Goal: Task Accomplishment & Management: Manage account settings

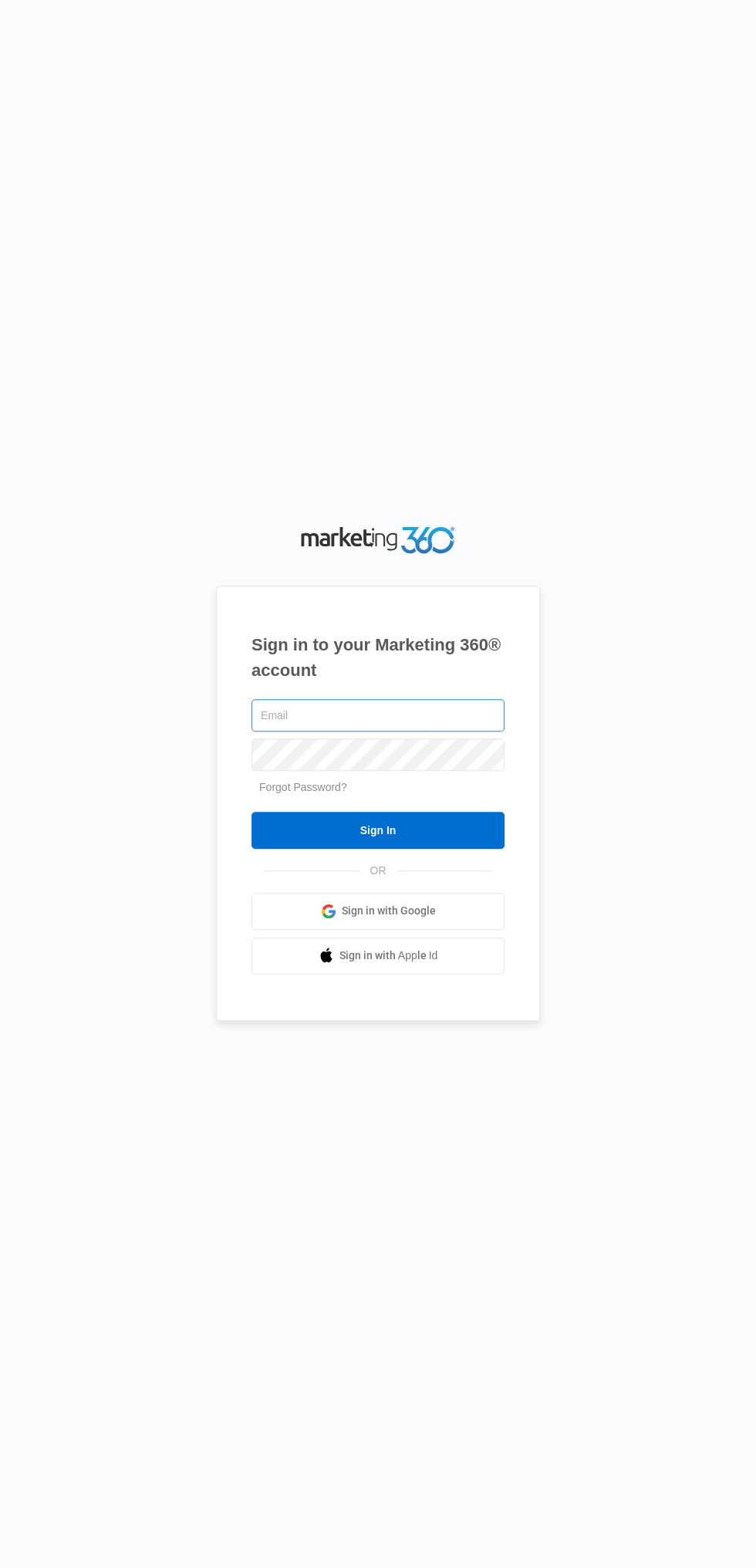
click at [290, 731] on input "text" at bounding box center [378, 715] width 253 height 33
type input "[EMAIL_ADDRESS][DOMAIN_NAME]"
click at [252, 812] on input "Sign In" at bounding box center [378, 830] width 253 height 37
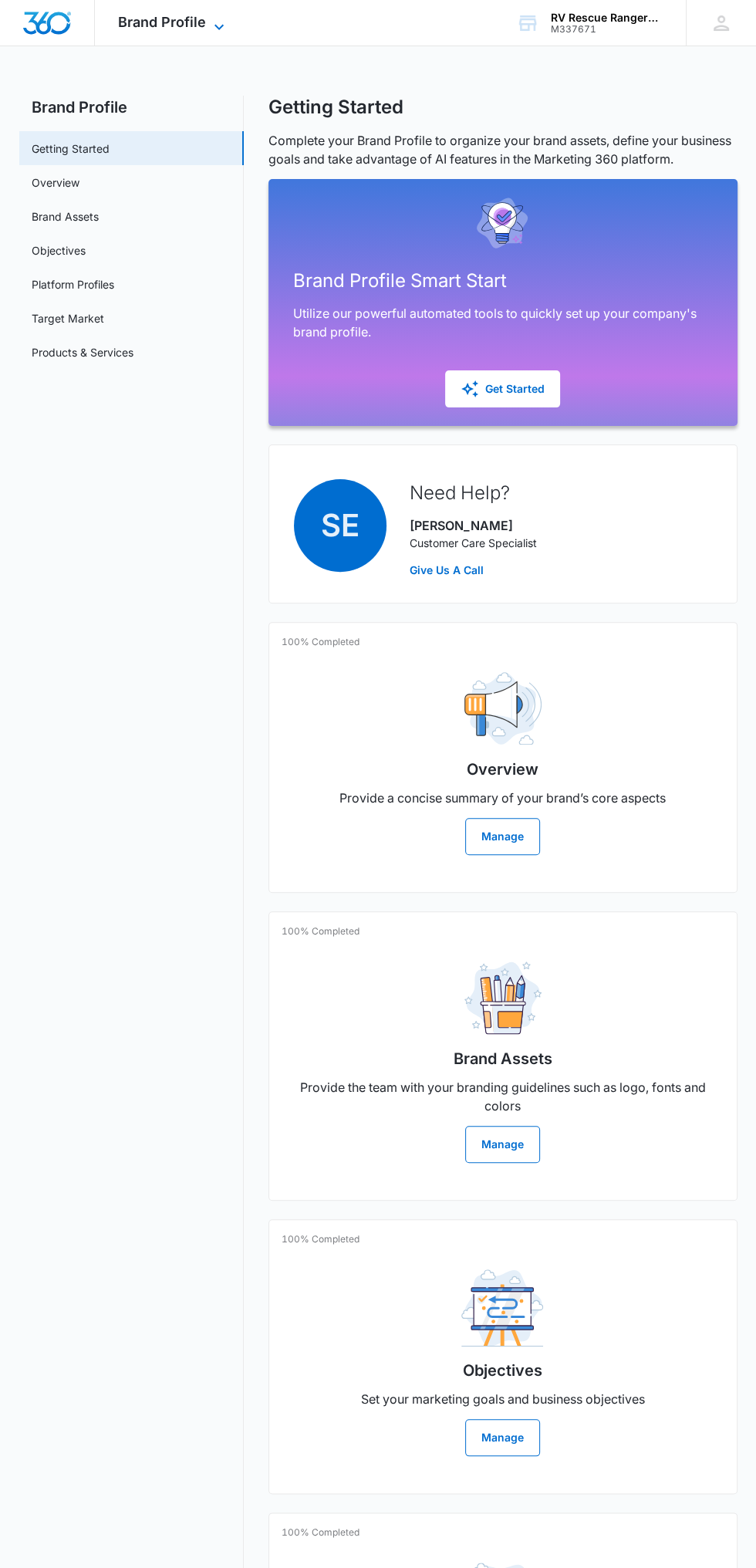
click at [212, 18] on icon at bounding box center [219, 27] width 19 height 19
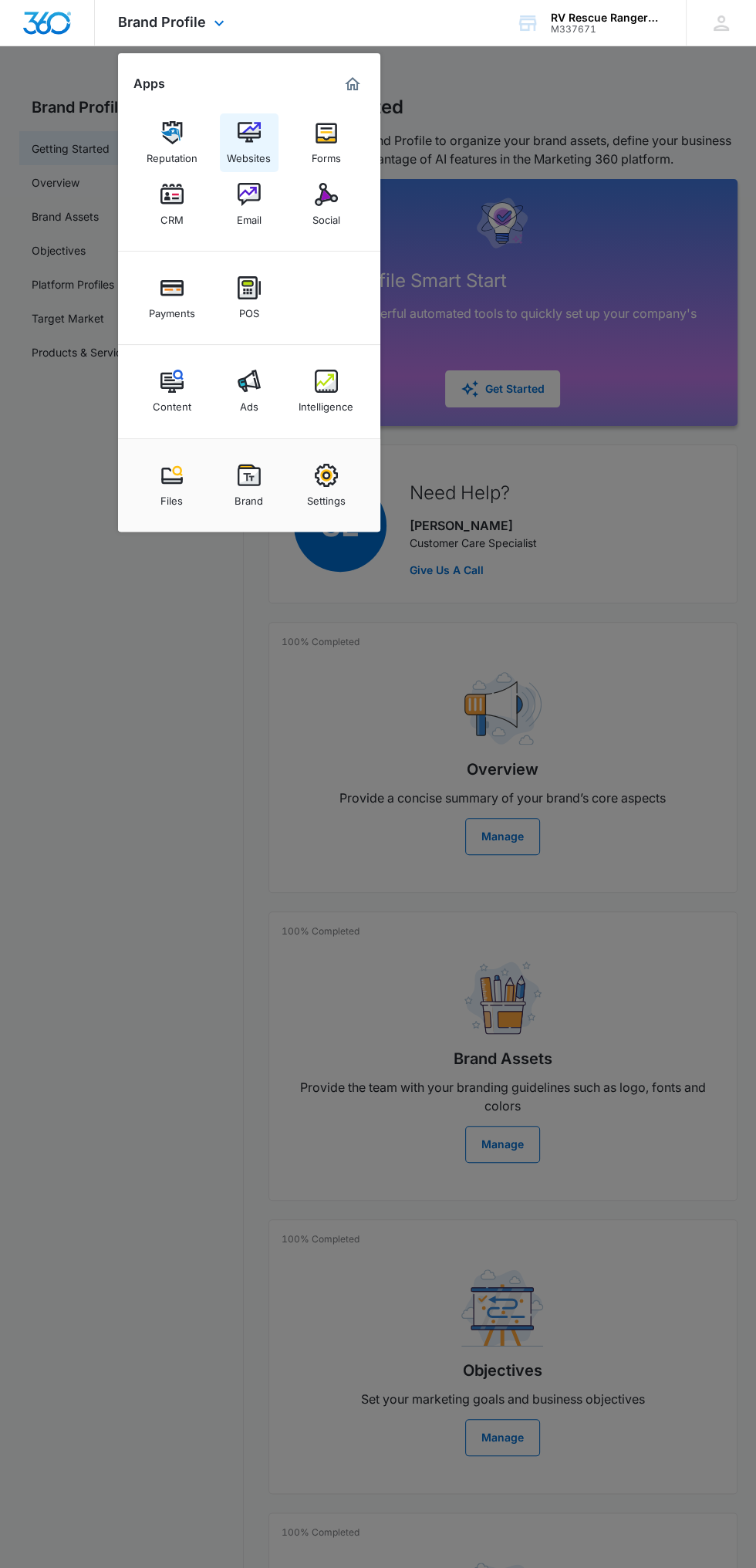
click at [254, 132] on img at bounding box center [249, 132] width 23 height 23
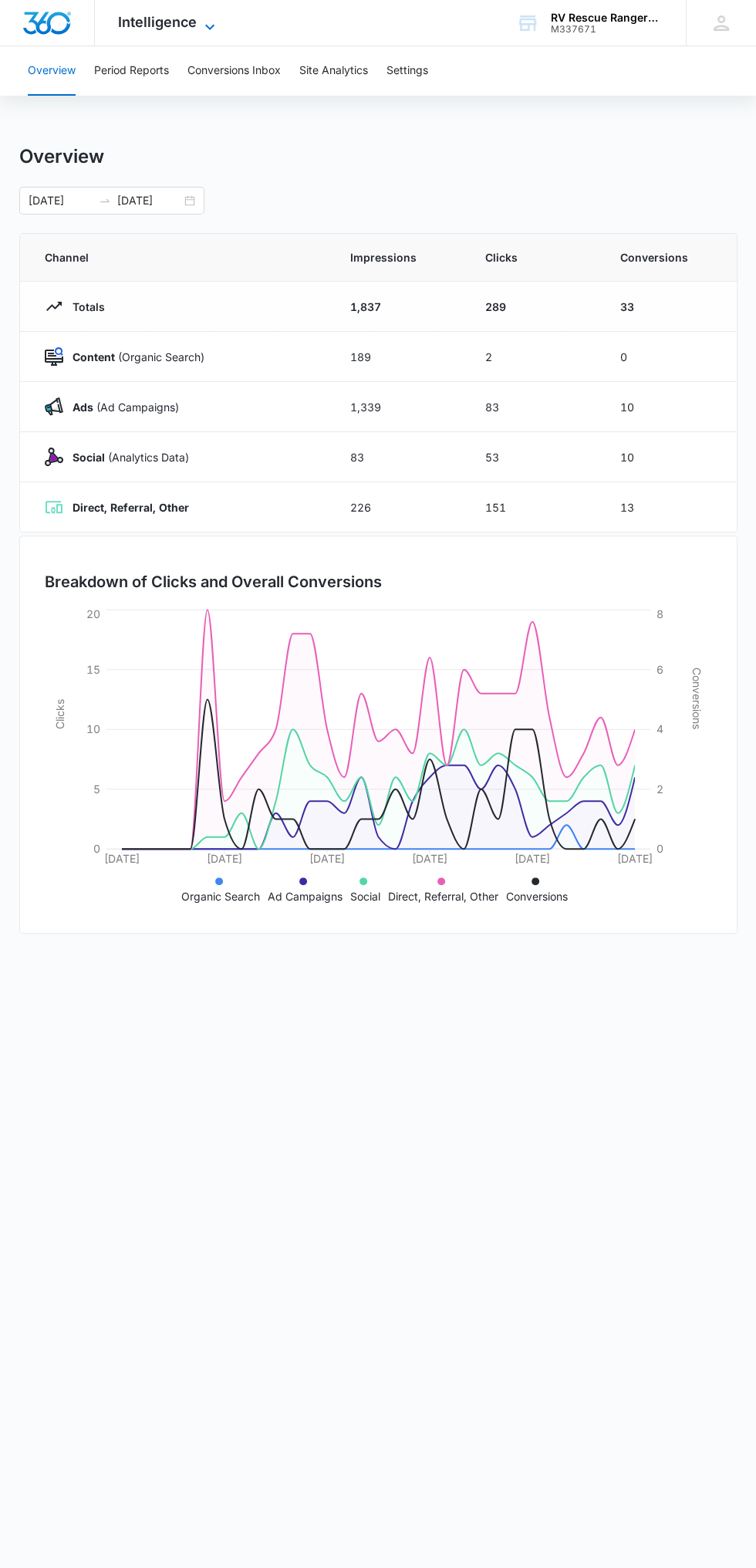
click at [208, 22] on icon at bounding box center [210, 27] width 19 height 19
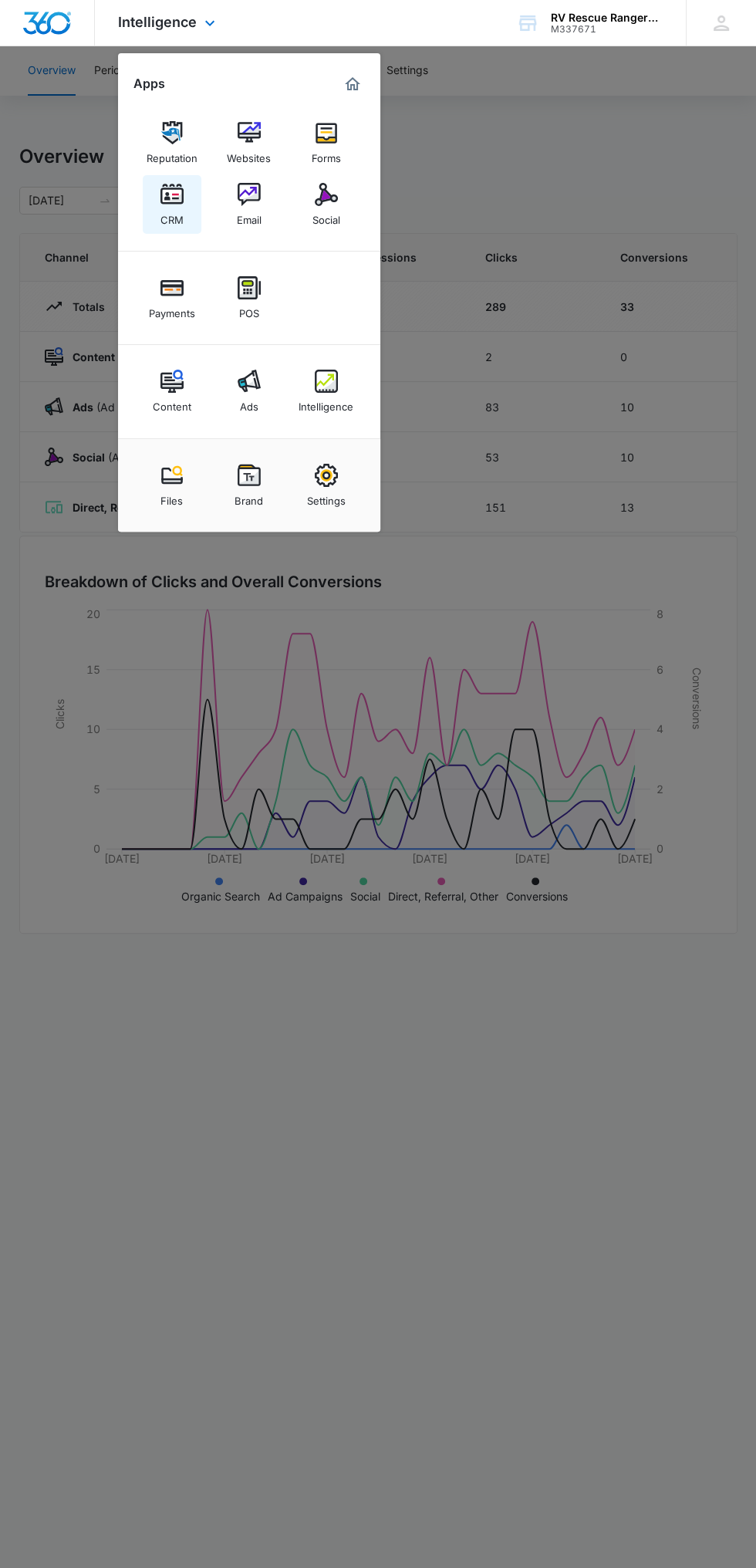
click at [177, 202] on img at bounding box center [172, 194] width 23 height 23
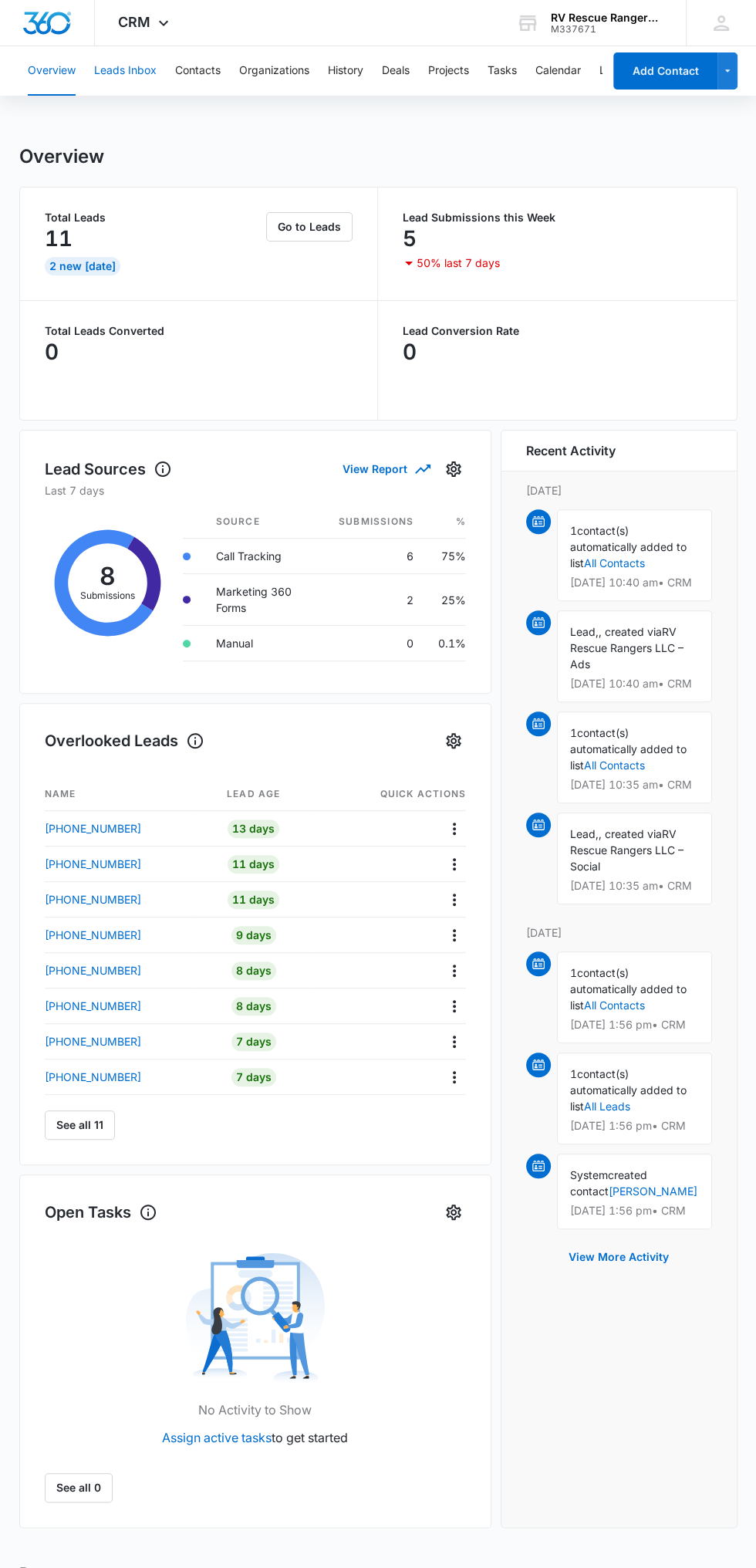
click at [144, 75] on button "Leads Inbox" at bounding box center [125, 71] width 63 height 50
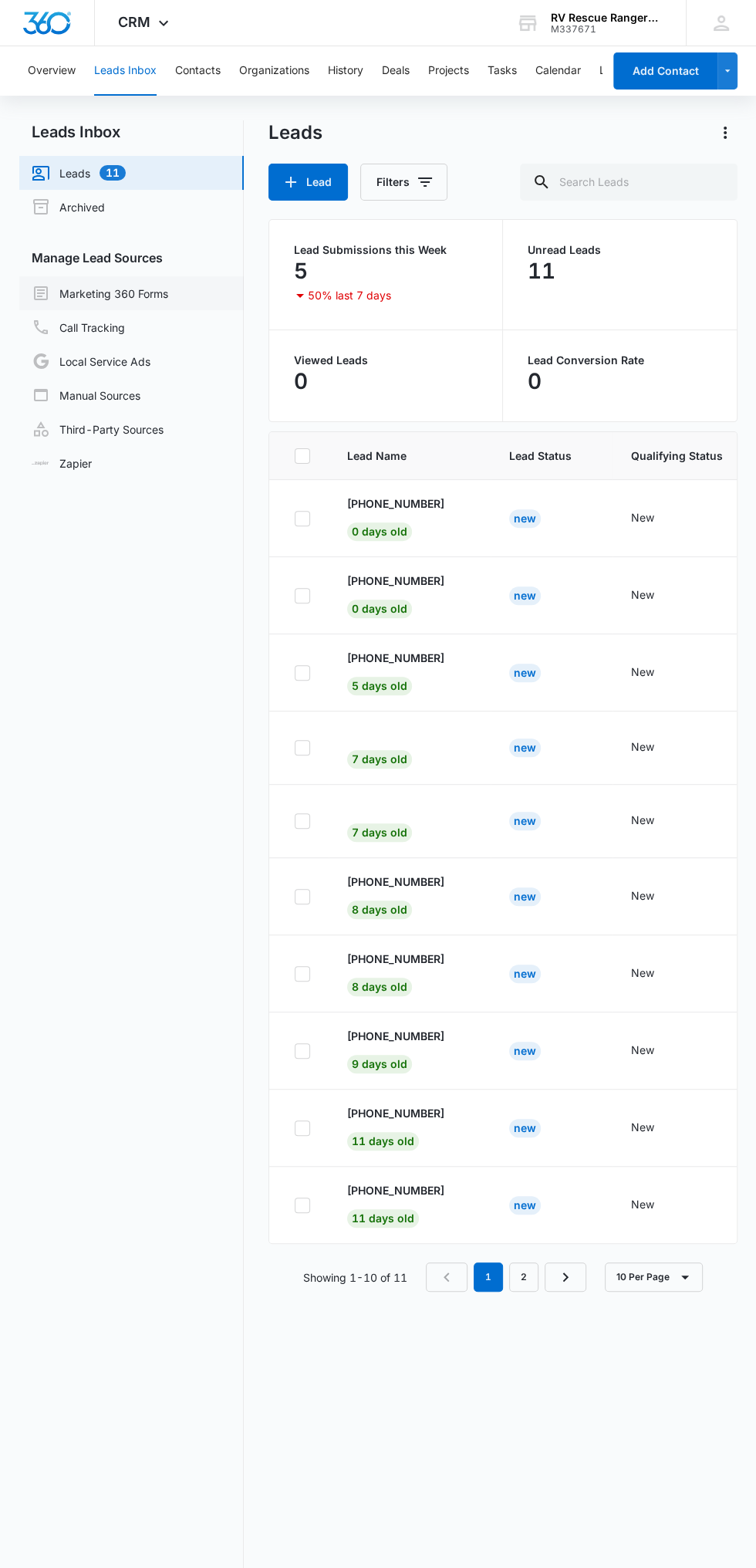
click at [149, 297] on link "Marketing 360 Forms" at bounding box center [100, 294] width 136 height 19
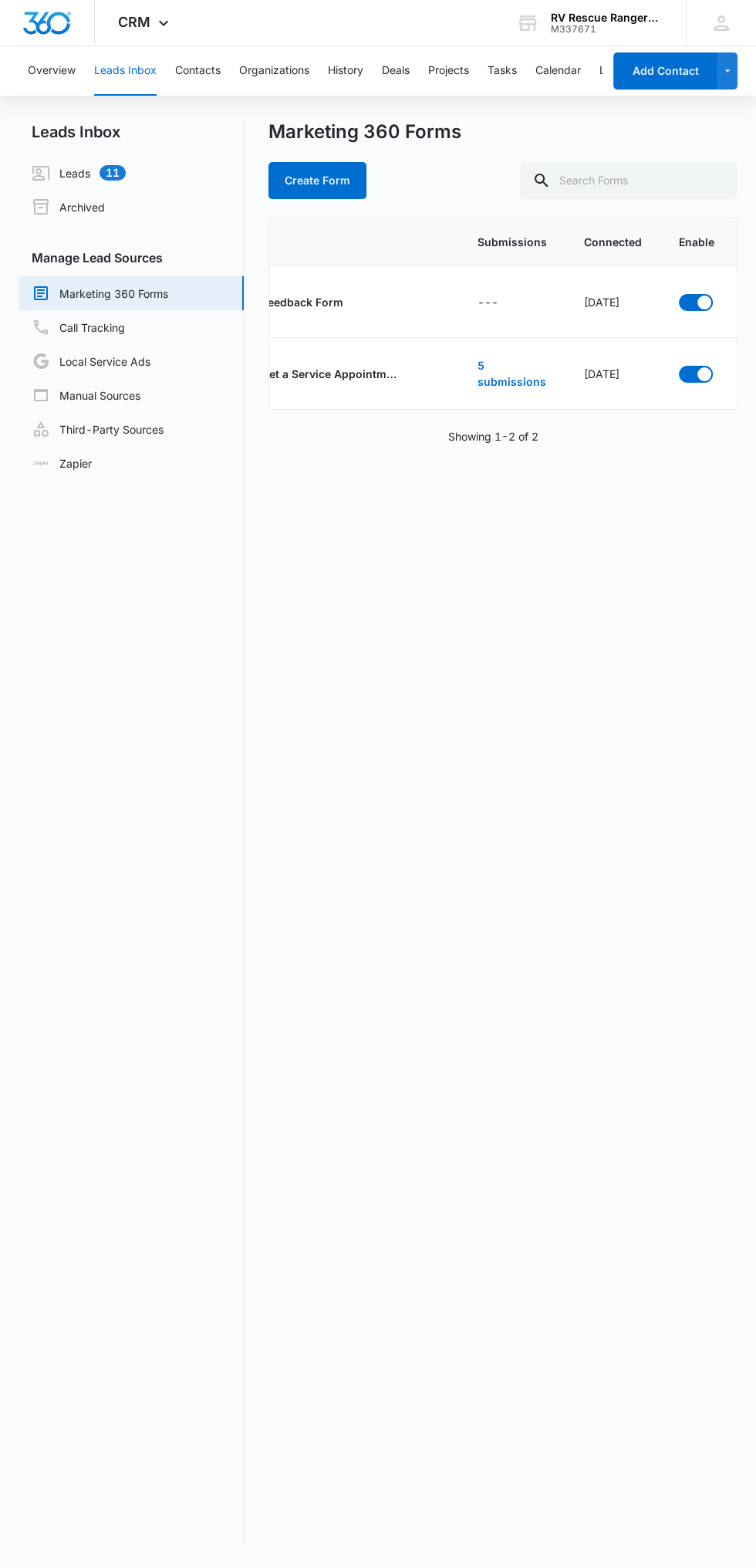
scroll to position [0, 198]
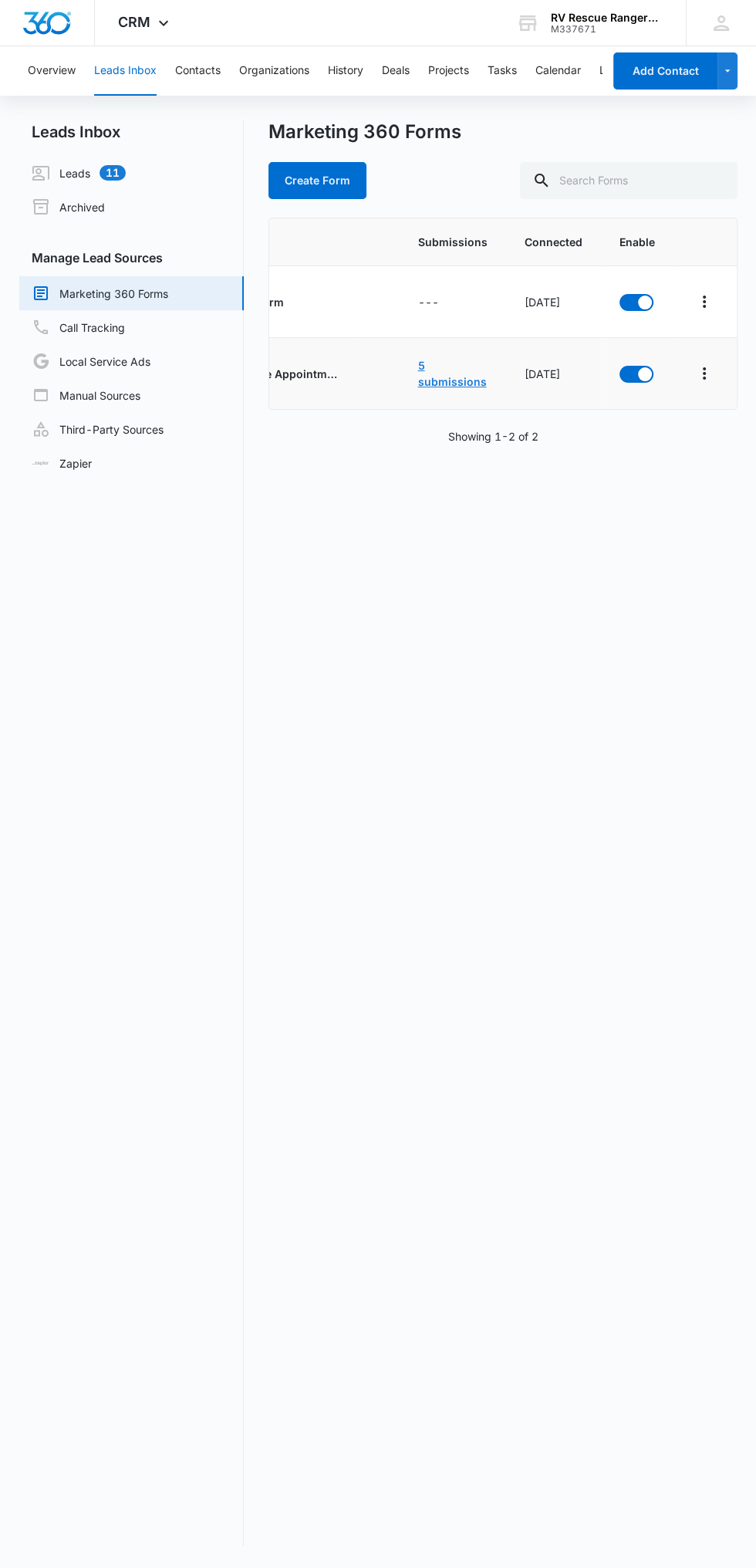
click at [458, 377] on link "5 submissions" at bounding box center [452, 373] width 69 height 29
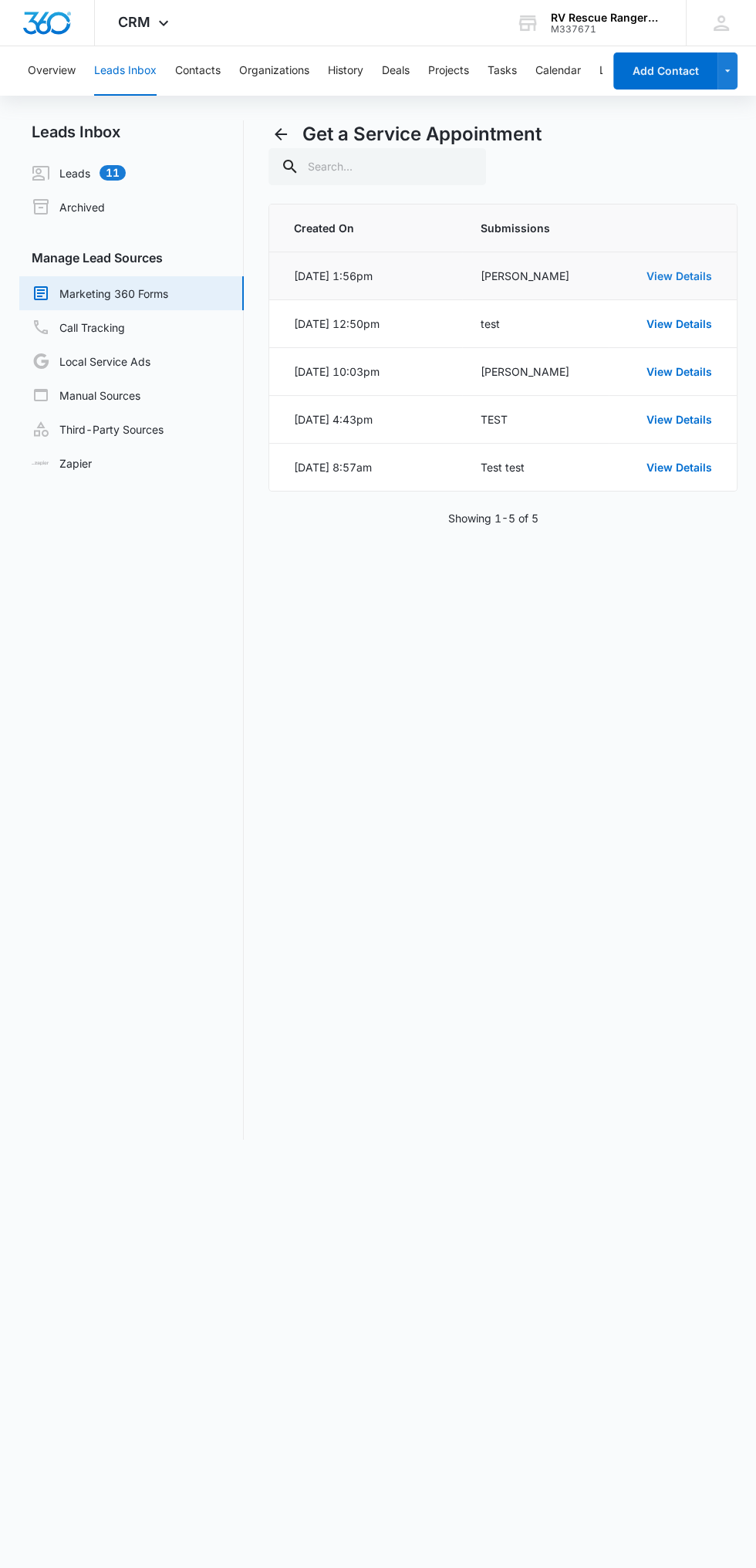
click at [687, 272] on link "View Details" at bounding box center [679, 276] width 66 height 13
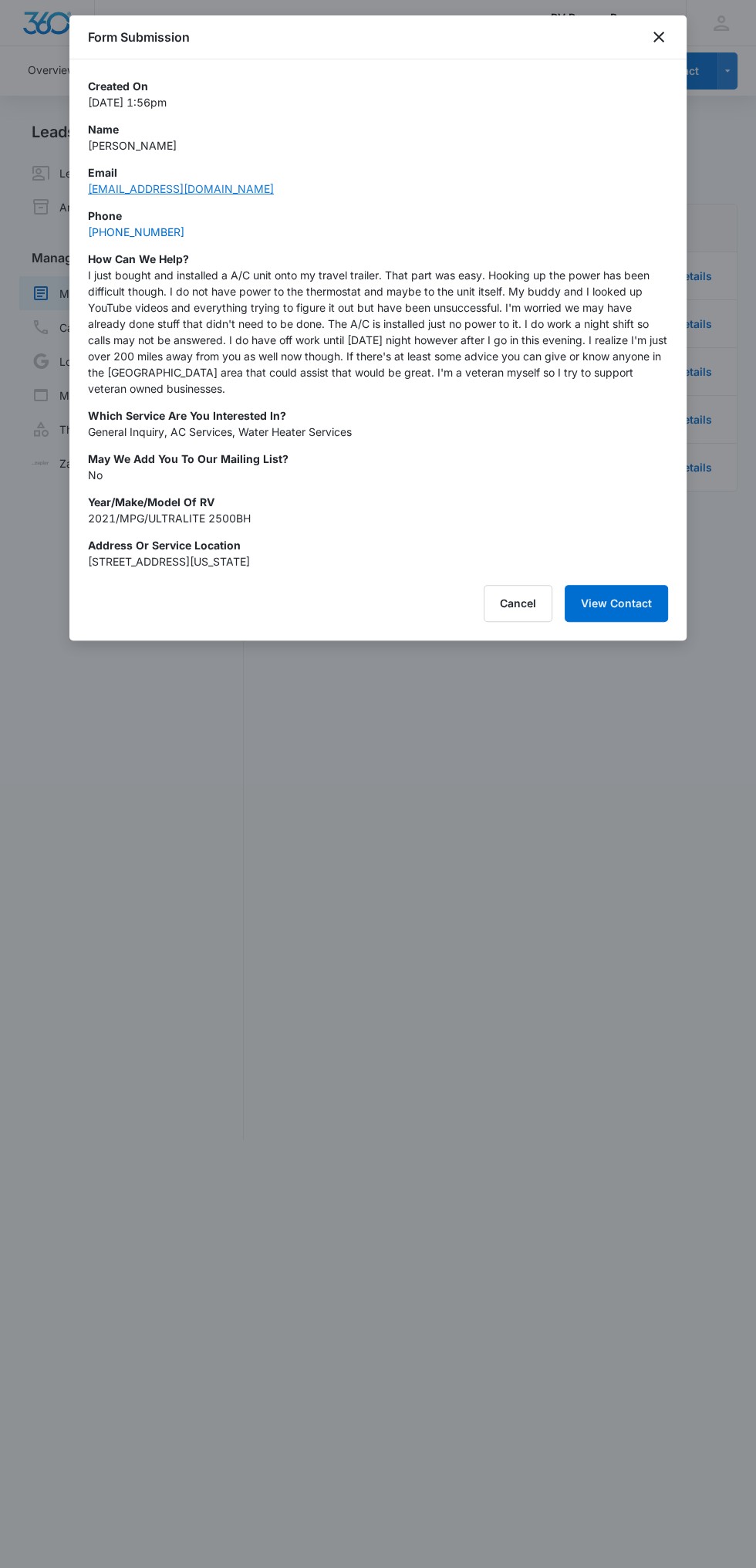
click at [198, 191] on link "bobbymccoy0217@gmail.com" at bounding box center [181, 188] width 186 height 13
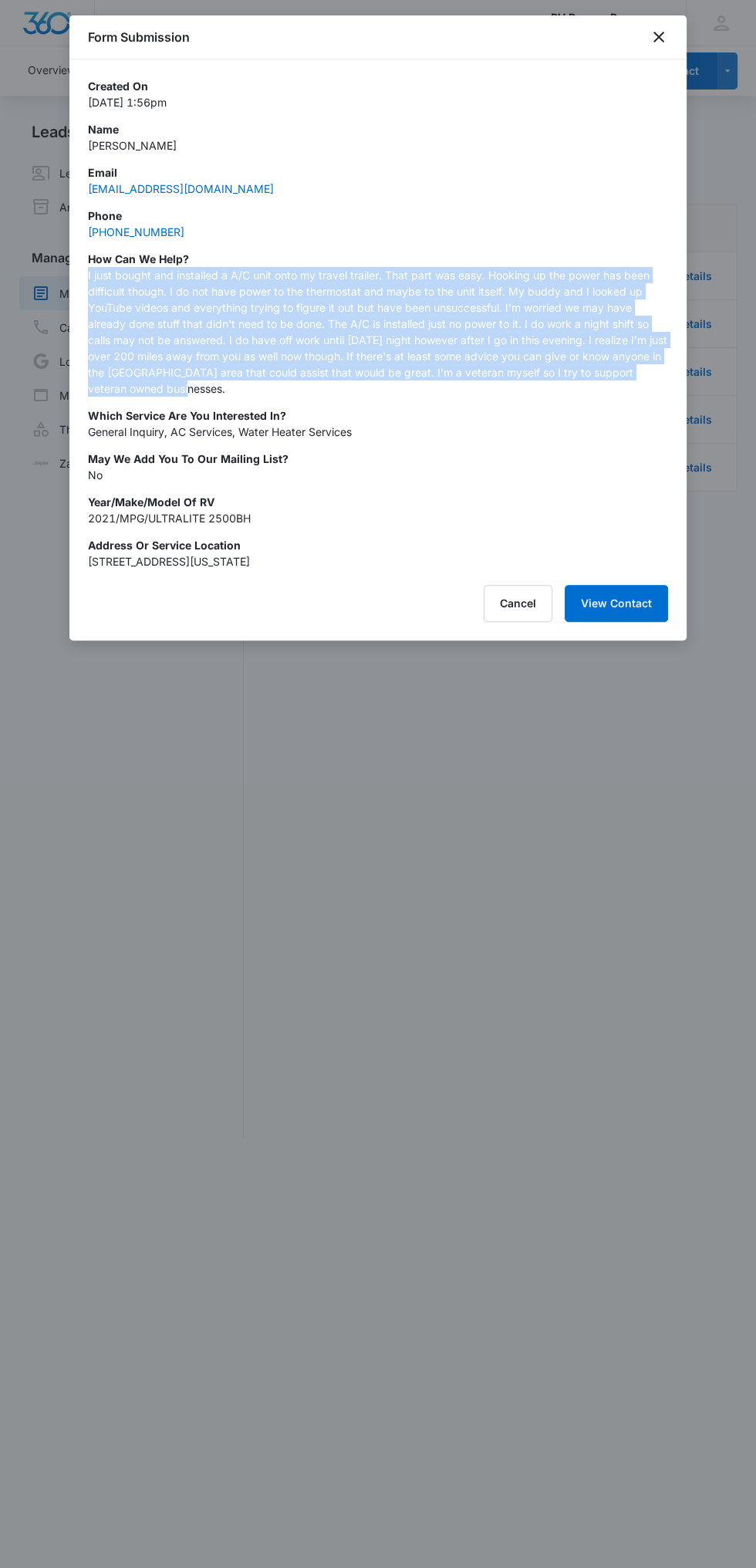
copy p "I just bought and installed a A/C unit onto my travel trailer. That part was ea…"
